Goal: Register for event/course

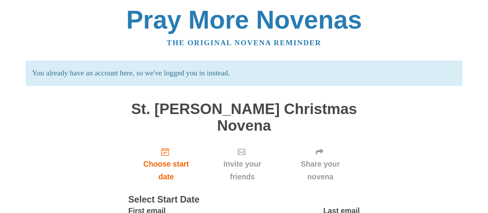
click at [102, 129] on div "Pray More Novenas The original novena reminder You already have an account here…" at bounding box center [245, 142] width 452 height 284
click at [68, 30] on div "Pray More Novenas" at bounding box center [244, 19] width 437 height 25
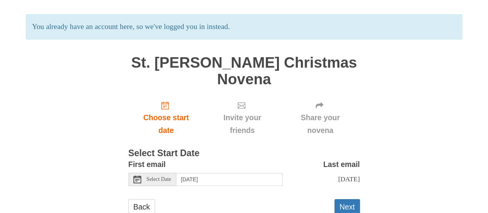
scroll to position [54, 0]
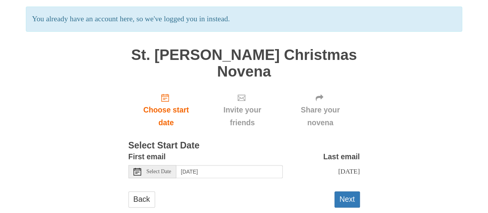
click at [165, 169] on span "Select Date" at bounding box center [159, 171] width 25 height 5
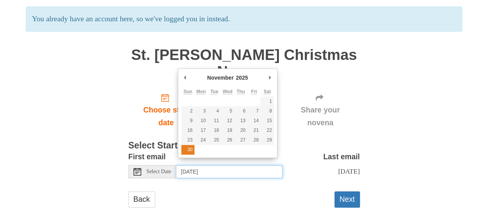
type input "[DATE]"
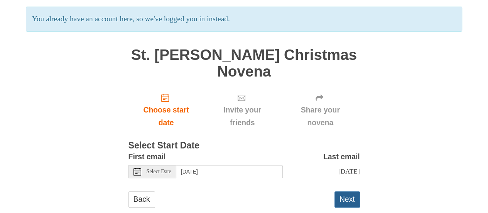
click at [350, 191] on button "Next" at bounding box center [347, 199] width 25 height 16
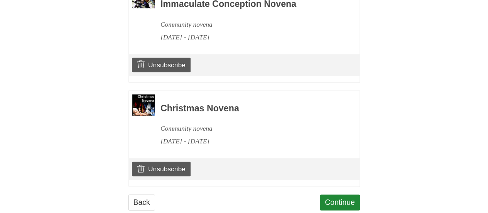
scroll to position [400, 0]
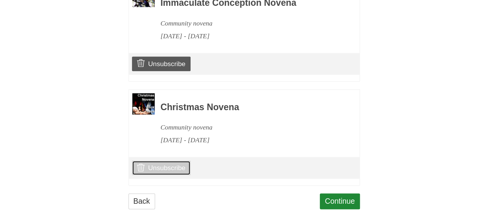
click at [176, 160] on link "Unsubscribe" at bounding box center [161, 167] width 58 height 15
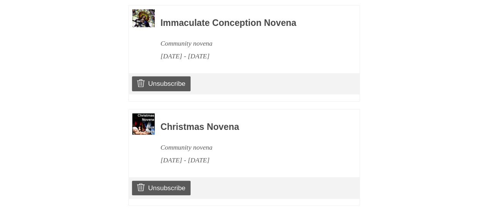
scroll to position [432, 0]
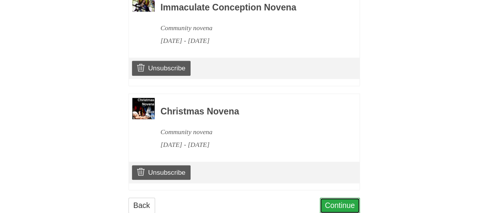
click at [333, 197] on link "Continue" at bounding box center [340, 205] width 40 height 16
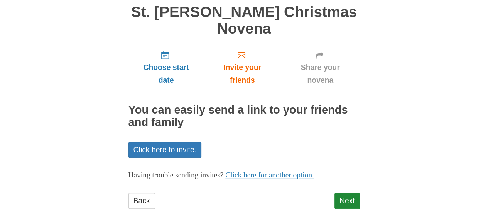
scroll to position [61, 0]
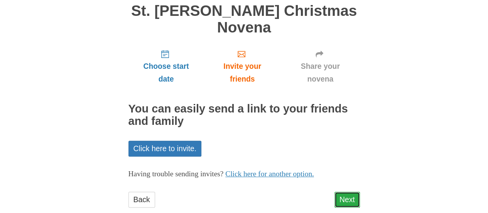
click at [353, 191] on link "Next" at bounding box center [347, 199] width 25 height 16
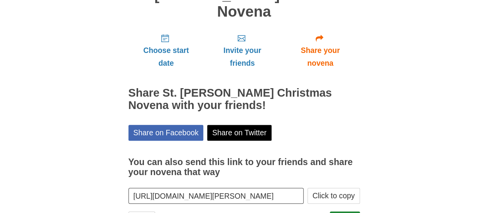
scroll to position [93, 0]
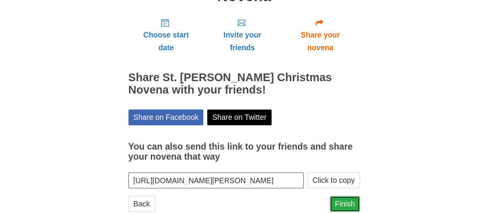
click at [349, 196] on link "Finish" at bounding box center [345, 204] width 30 height 16
